Goal: Check status: Check status

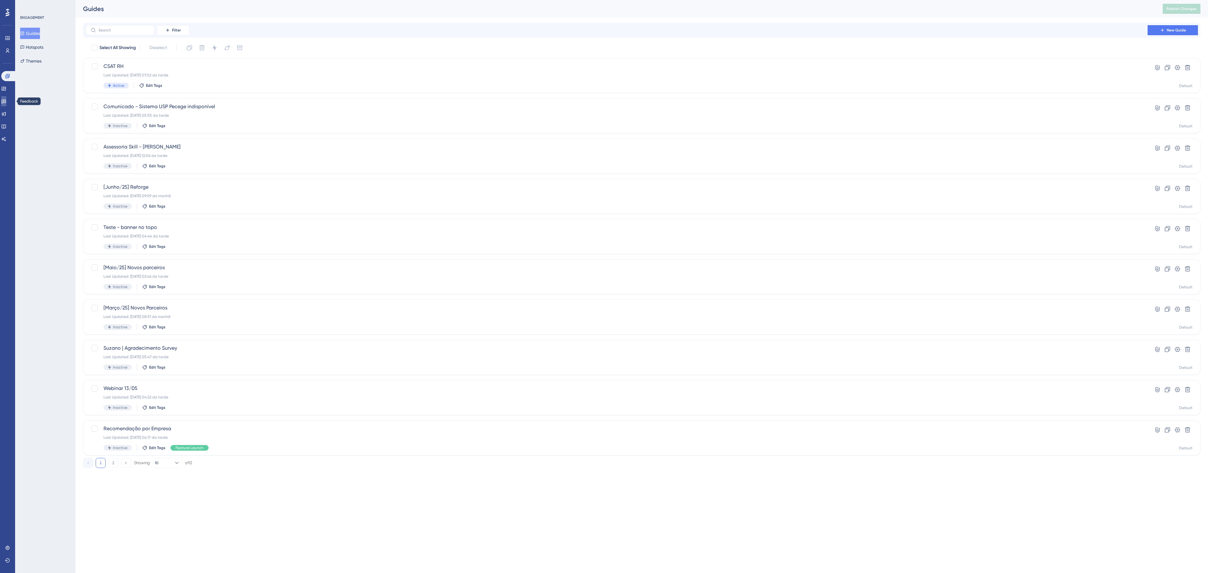
click at [6, 103] on link at bounding box center [3, 101] width 5 height 10
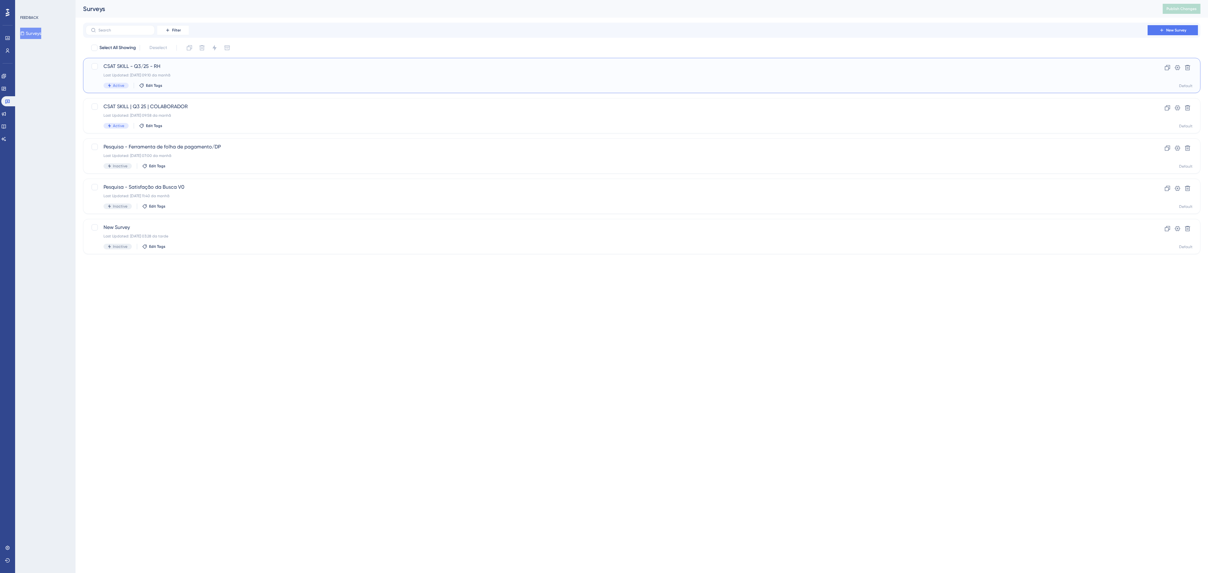
click at [132, 71] on div "CSAT SKILL - Q3/25 - RH Last Updated: [DATE] 09:10 da manhã Active Edit Tags" at bounding box center [616, 76] width 1026 height 26
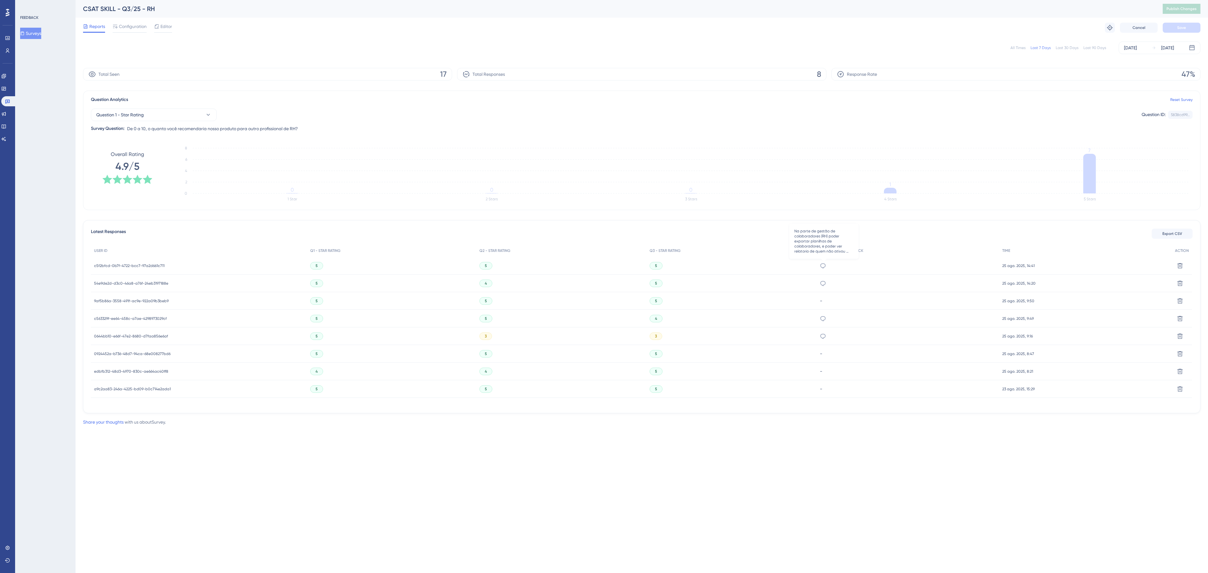
click at [825, 268] on icon at bounding box center [823, 266] width 6 height 6
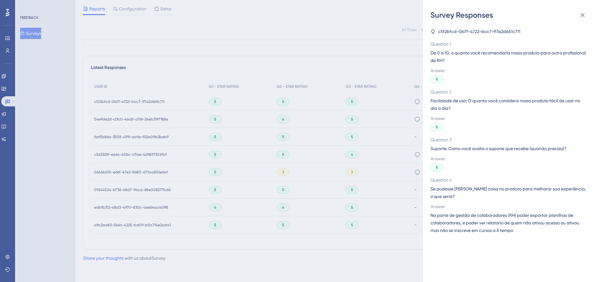
scroll to position [161, 0]
click at [278, 173] on div "Survey Responses c5f2bfcd-0b7f-4722-bcc7-97a2d661c711 Question 1 De 0 a 10, o q…" at bounding box center [299, 141] width 599 height 282
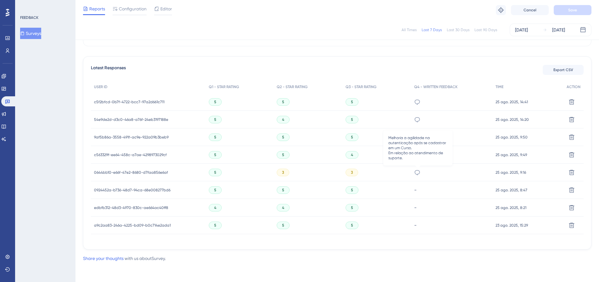
click at [418, 173] on icon at bounding box center [417, 172] width 6 height 6
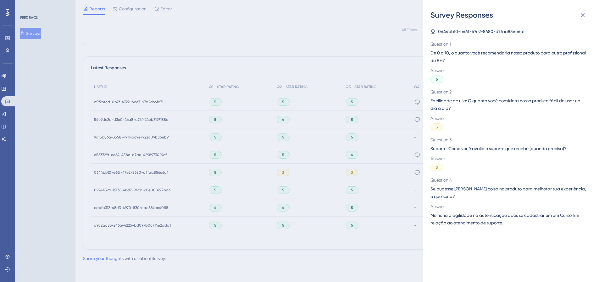
click at [395, 146] on div "Survey Responses 0644bb10-e66f-47e2-8680-d7faa856e6af Question 1 De 0 a 10, o q…" at bounding box center [299, 141] width 599 height 282
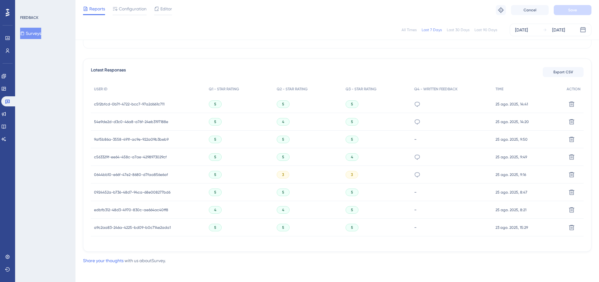
scroll to position [162, 0]
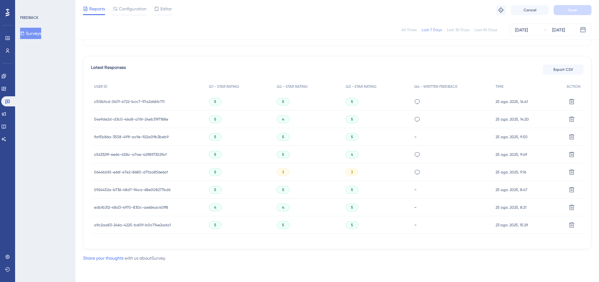
click at [146, 225] on span "a9c2aa83-246a-4225-bd09-b0c714e2ada1" at bounding box center [132, 224] width 77 height 5
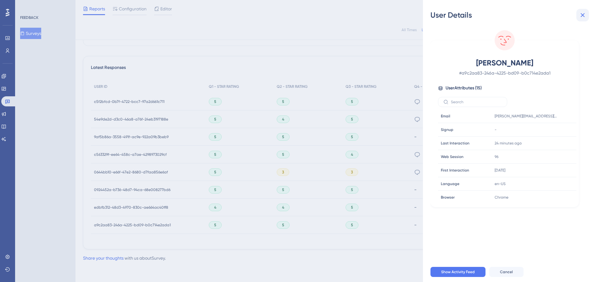
click at [578, 15] on button at bounding box center [583, 15] width 13 height 13
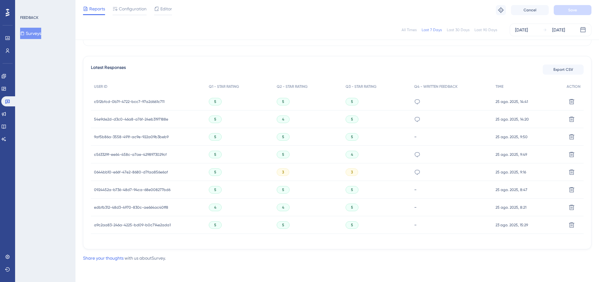
click at [142, 208] on span "edbfb312-48d3-4970-830c-ae664ac40ff8" at bounding box center [131, 207] width 74 height 5
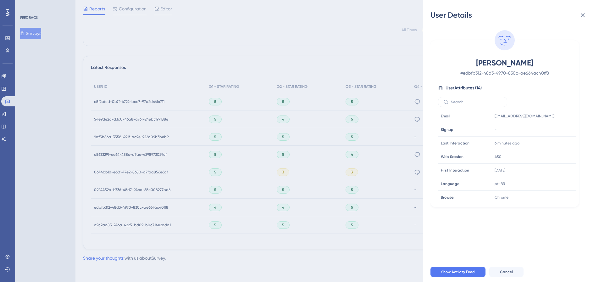
click at [147, 191] on div "User Details [PERSON_NAME] # edbfb312-48d3-4970-830c-ae664ac40ff8 User Attribut…" at bounding box center [299, 141] width 599 height 282
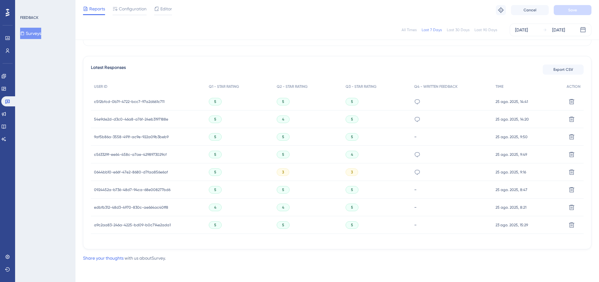
click at [147, 191] on span "0924452a-b736-48d7-94ca-68e008277bd6" at bounding box center [132, 189] width 76 height 5
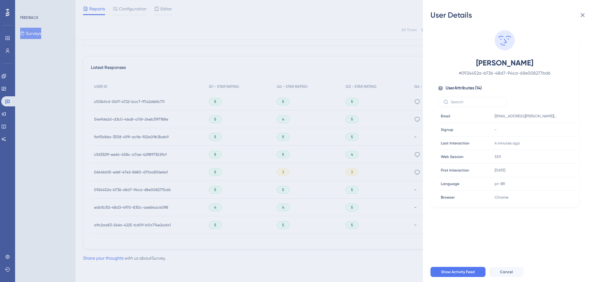
click at [152, 170] on div "User Details [PERSON_NAME] # 0924452a-b736-48d7-94ca-68e008277bd6 User Attribut…" at bounding box center [299, 141] width 599 height 282
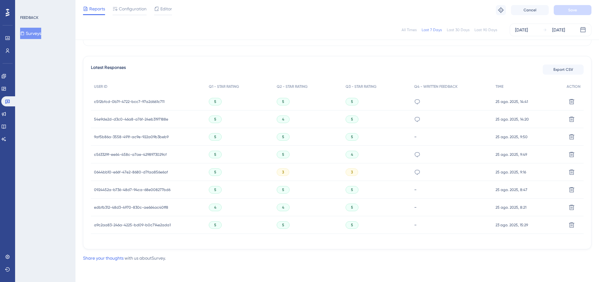
click at [152, 170] on span "0644bb10-e66f-47e2-8680-d7faa856e6af" at bounding box center [131, 172] width 74 height 5
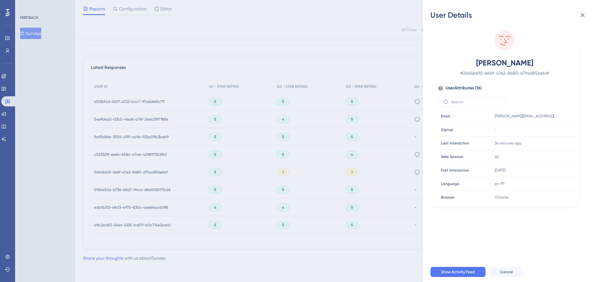
click at [149, 157] on div "User Details [PERSON_NAME] # 0644bb10-e66f-47e2-8680-d7faa856e6af User Attribut…" at bounding box center [299, 141] width 599 height 282
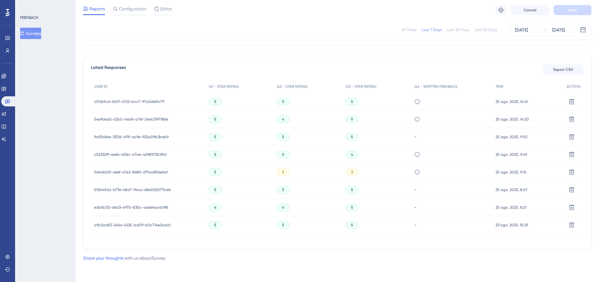
click at [151, 153] on span "c563329f-ee64-458c-a7ae-4298973029cf" at bounding box center [130, 154] width 73 height 5
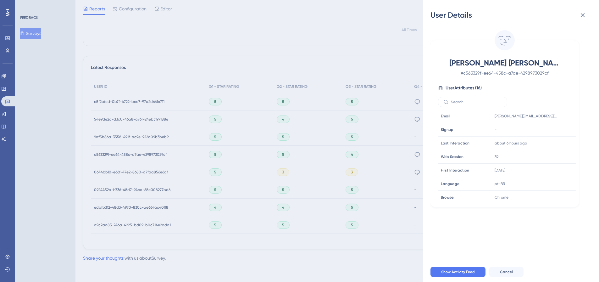
click at [150, 155] on div "User Details [PERSON_NAME] [PERSON_NAME] # c563329f-ee64-458c-a7ae-4298973029cf…" at bounding box center [299, 141] width 599 height 282
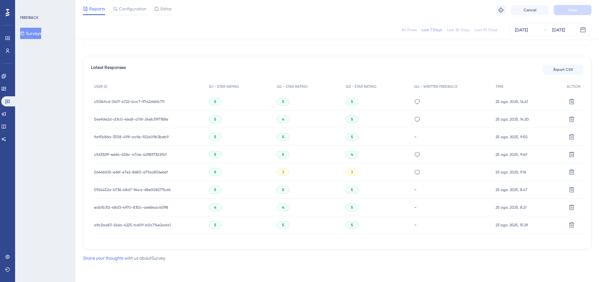
click at [150, 155] on span "c563329f-ee64-458c-a7ae-4298973029cf" at bounding box center [130, 154] width 73 height 5
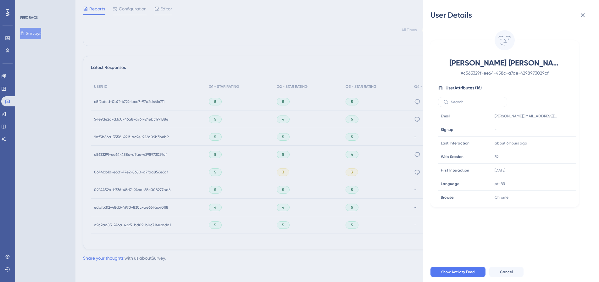
click at [150, 171] on div "User Details [PERSON_NAME] [PERSON_NAME] # c563329f-ee64-458c-a7ae-4298973029cf…" at bounding box center [299, 141] width 599 height 282
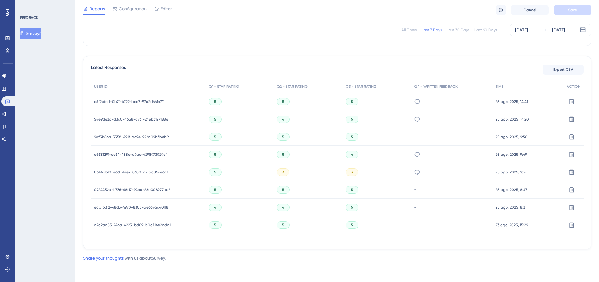
click at [150, 171] on span "0644bb10-e66f-47e2-8680-d7faa856e6af" at bounding box center [131, 172] width 74 height 5
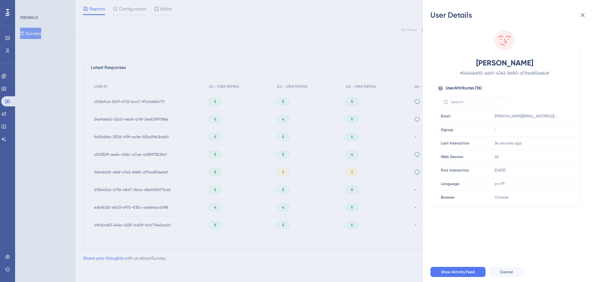
click at [146, 136] on div "User Details [PERSON_NAME] # 0644bb10-e66f-47e2-8680-d7faa856e6af User Attribut…" at bounding box center [299, 141] width 599 height 282
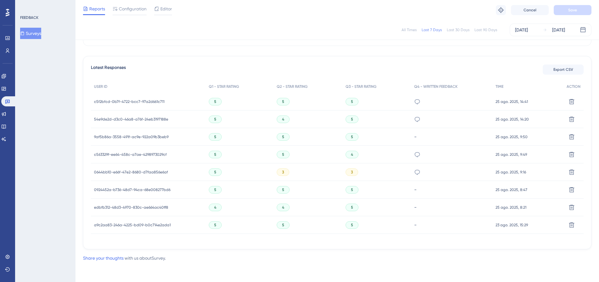
click at [146, 136] on span "9af5b86a-3558-491f-ac9e-922a09b3beb9" at bounding box center [131, 136] width 75 height 5
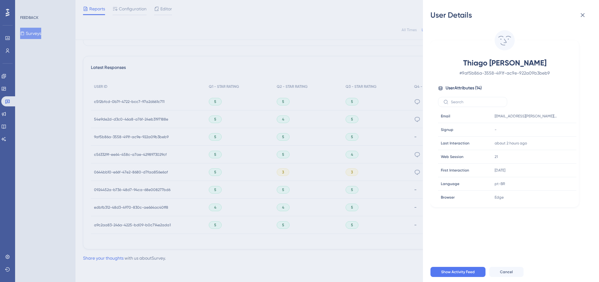
click at [149, 119] on div "User Details Thiago [PERSON_NAME] # 9af5b86a-3558-491f-ac9e-922a09b3beb9 User A…" at bounding box center [299, 141] width 599 height 282
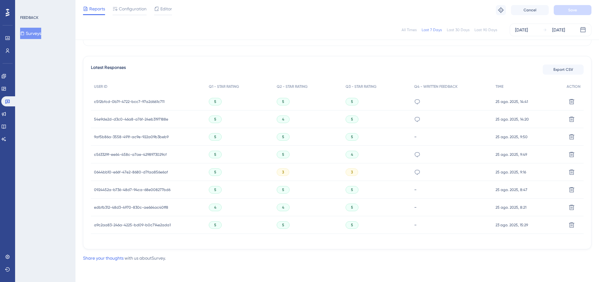
click at [149, 119] on span "54e9de2d-d3c0-46a8-a76f-24eb3197188e" at bounding box center [131, 119] width 74 height 5
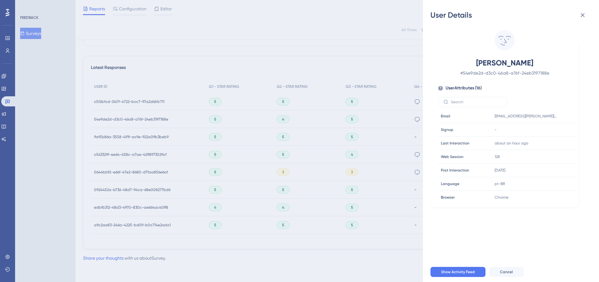
click at [136, 100] on div "User Details [PERSON_NAME] # 54e9de2d-d3c0-46a8-a76f-24eb3197188e User Attribut…" at bounding box center [299, 141] width 599 height 282
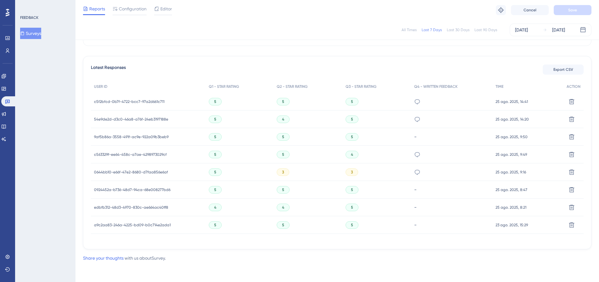
click at [136, 100] on span "c5f2bfcd-0b7f-4722-bcc7-97a2d661c711" at bounding box center [129, 101] width 70 height 5
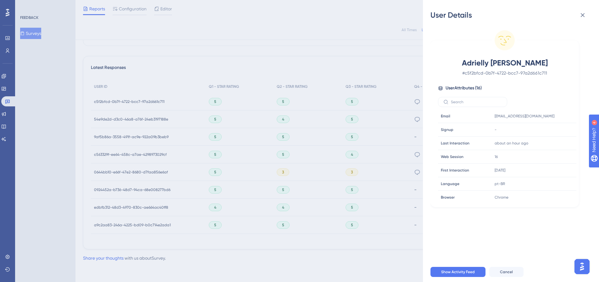
scroll to position [0, 0]
click at [193, 239] on div "User Details Adrielly [PERSON_NAME] # c5f2bfcd-0b7f-4722-bcc7-97a2d661c711 User…" at bounding box center [299, 141] width 599 height 282
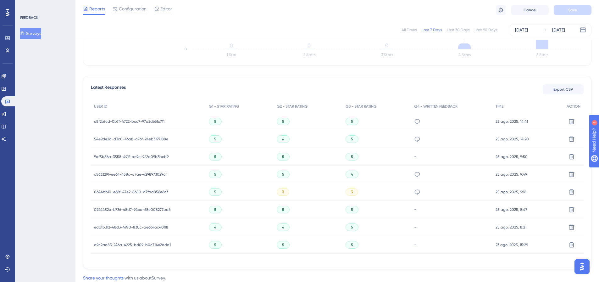
scroll to position [162, 0]
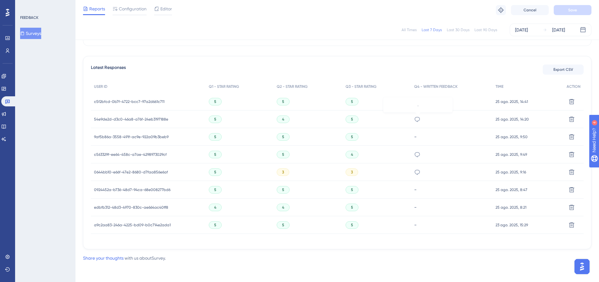
click at [419, 120] on icon at bounding box center [417, 119] width 6 height 6
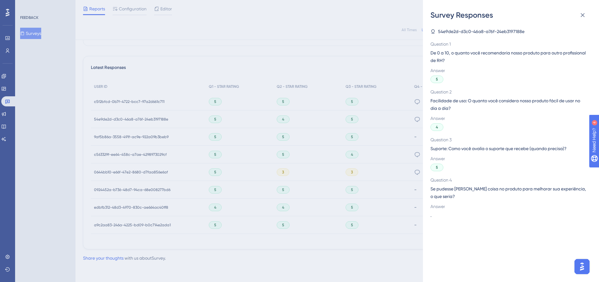
click at [405, 125] on div "Survey Responses 54e9de2d-d3c0-46a8-a76f-24eb3197188e Question 1 De 0 a 10, o q…" at bounding box center [299, 141] width 599 height 282
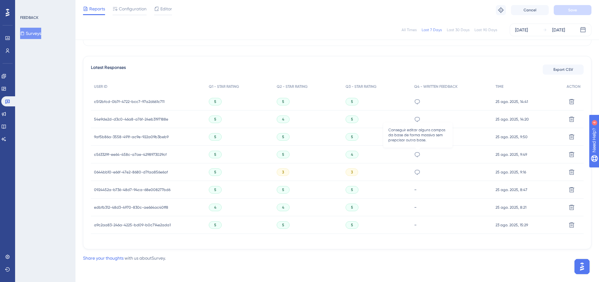
click at [420, 154] on icon at bounding box center [417, 154] width 5 height 5
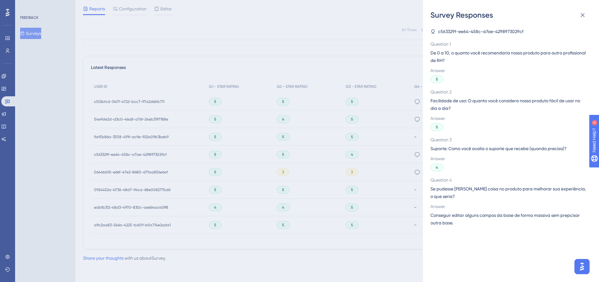
click at [399, 152] on div "Survey Responses c563329f-ee64-458c-a7ae-4298973029cf Question 1 De 0 a 10, o q…" at bounding box center [299, 141] width 599 height 282
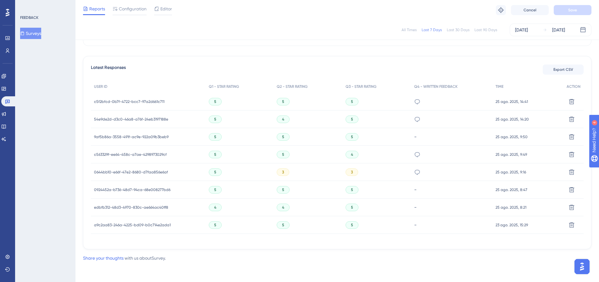
click at [152, 190] on span "0924452a-b736-48d7-94ca-68e008277bd6" at bounding box center [132, 189] width 76 height 5
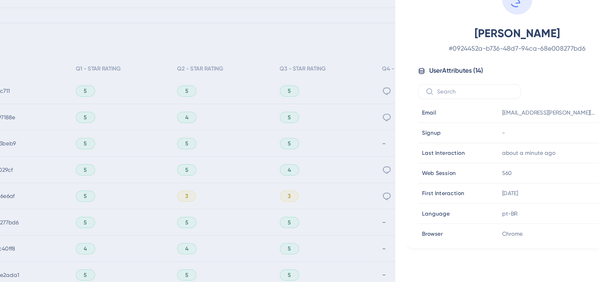
scroll to position [157, 0]
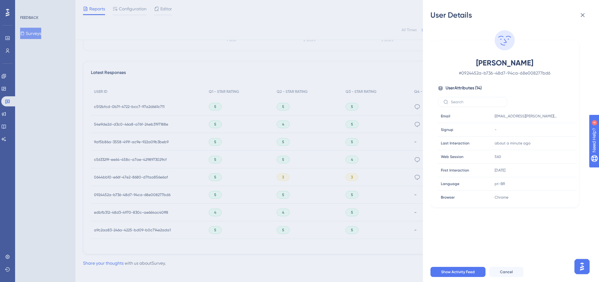
click at [154, 193] on div "User Details [PERSON_NAME] # 0924452a-b736-48d7-94ca-68e008277bd6 User Attribut…" at bounding box center [299, 141] width 599 height 282
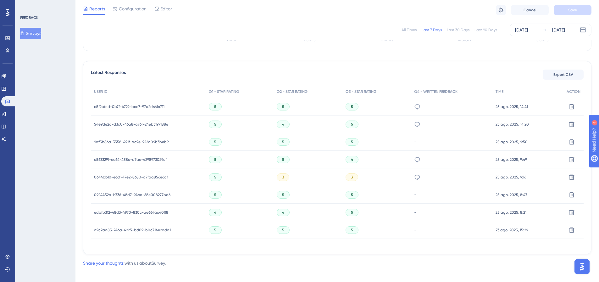
click at [163, 215] on span "edbfb312-48d3-4970-830c-ae664ac40ff8" at bounding box center [131, 212] width 74 height 5
